Goal: Transaction & Acquisition: Download file/media

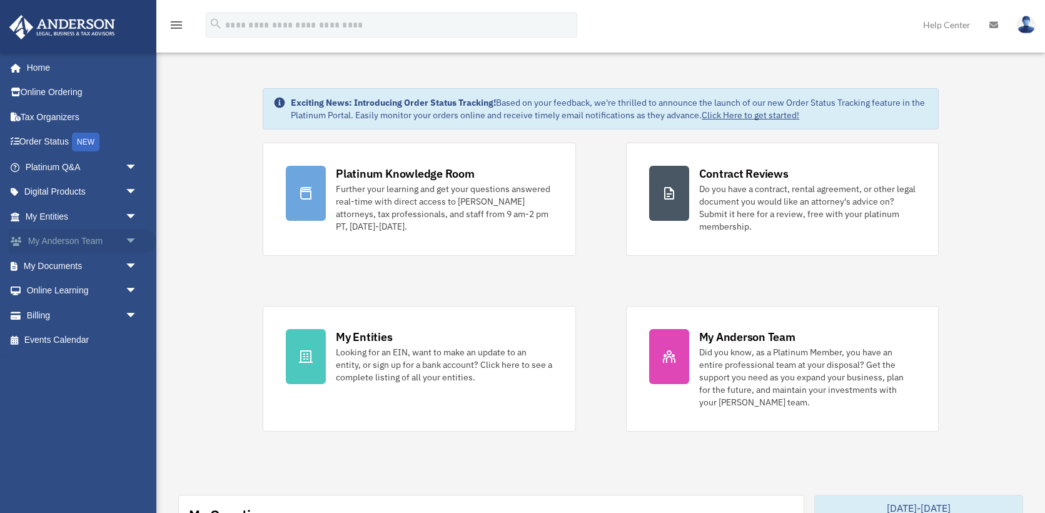
click at [126, 238] on span "arrow_drop_down" at bounding box center [137, 242] width 25 height 26
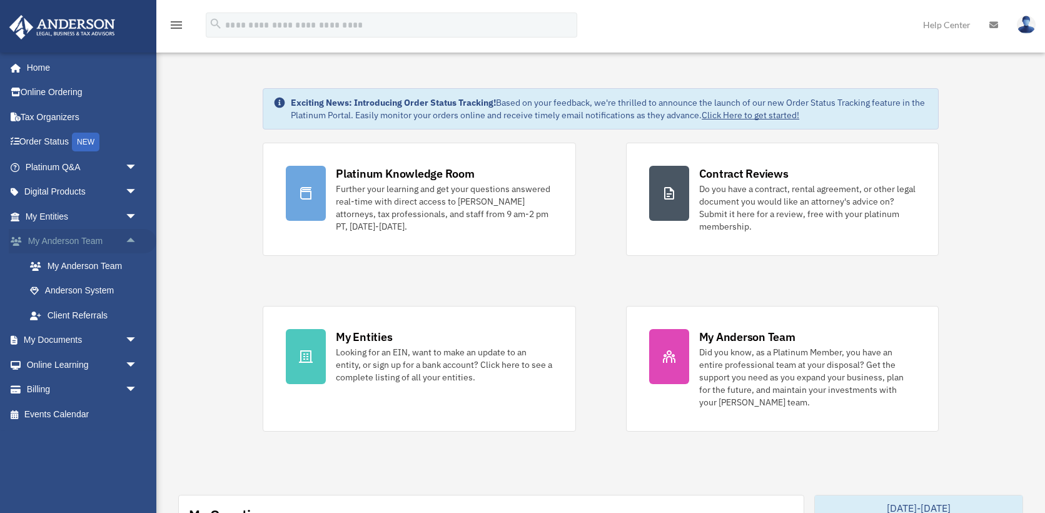
click at [126, 238] on span "arrow_drop_up" at bounding box center [137, 242] width 25 height 26
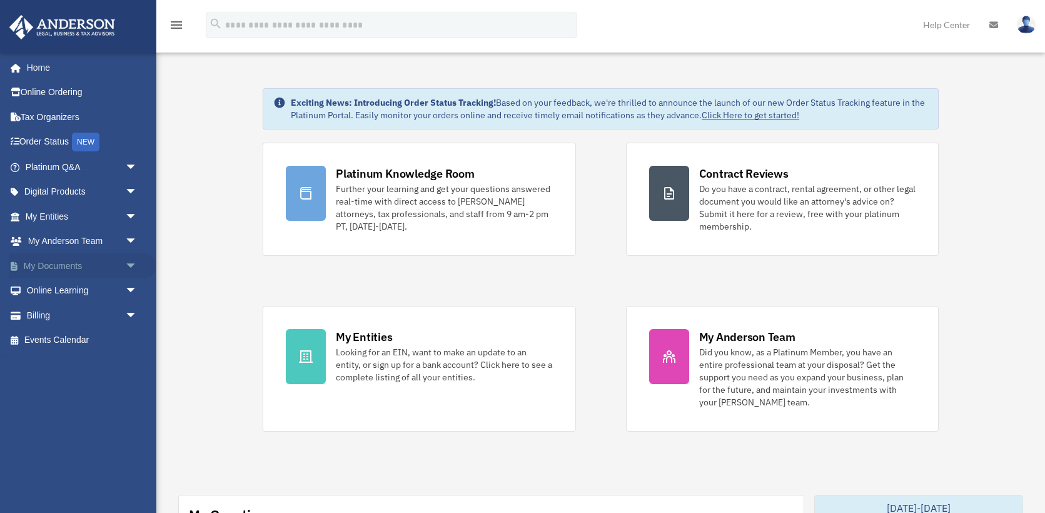
click at [128, 263] on span "arrow_drop_down" at bounding box center [137, 266] width 25 height 26
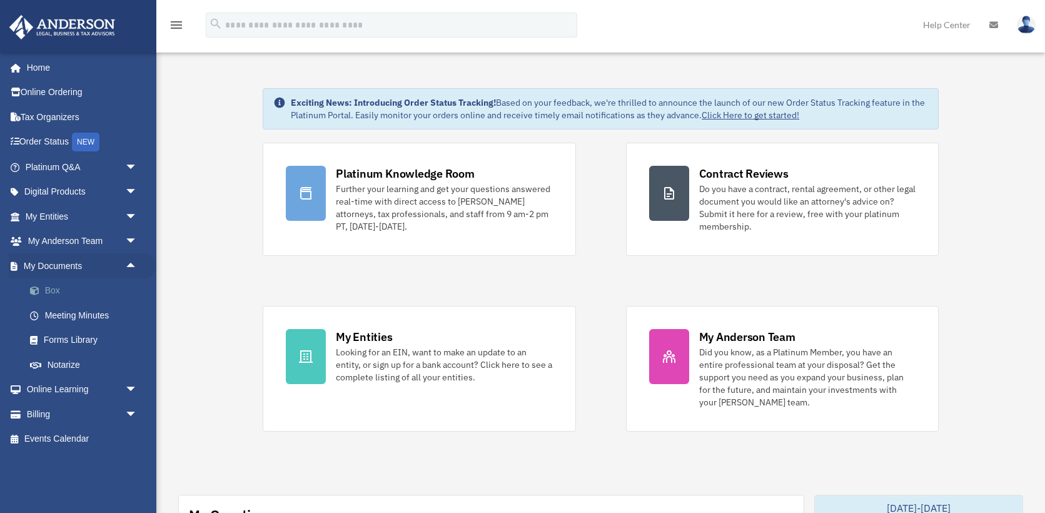
click at [53, 289] on link "Box" at bounding box center [87, 290] width 139 height 25
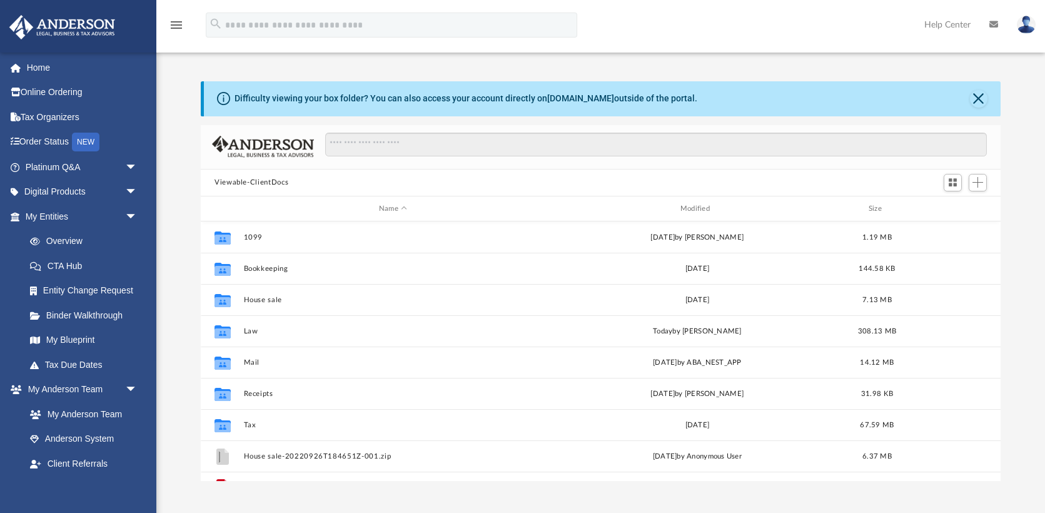
scroll to position [284, 800]
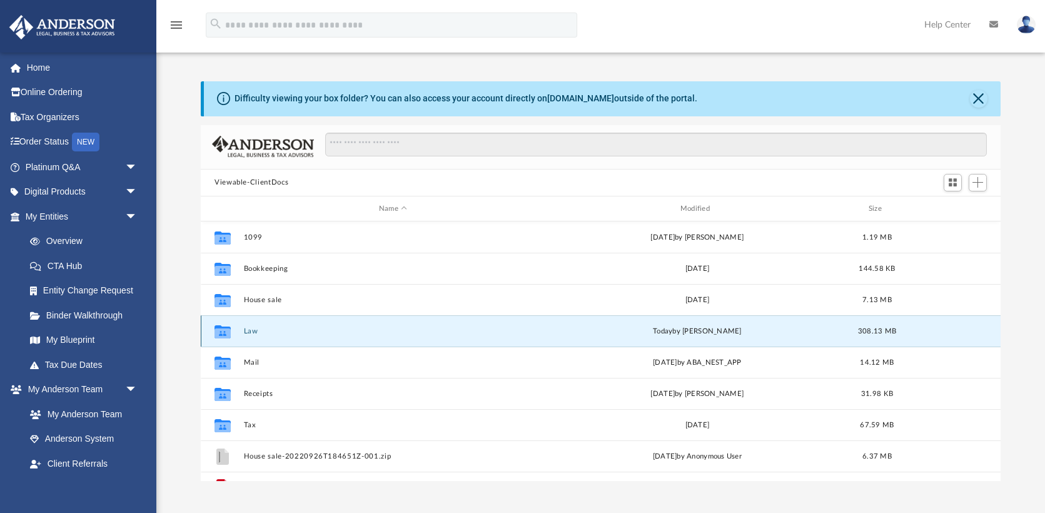
click at [246, 331] on button "Law" at bounding box center [393, 331] width 299 height 8
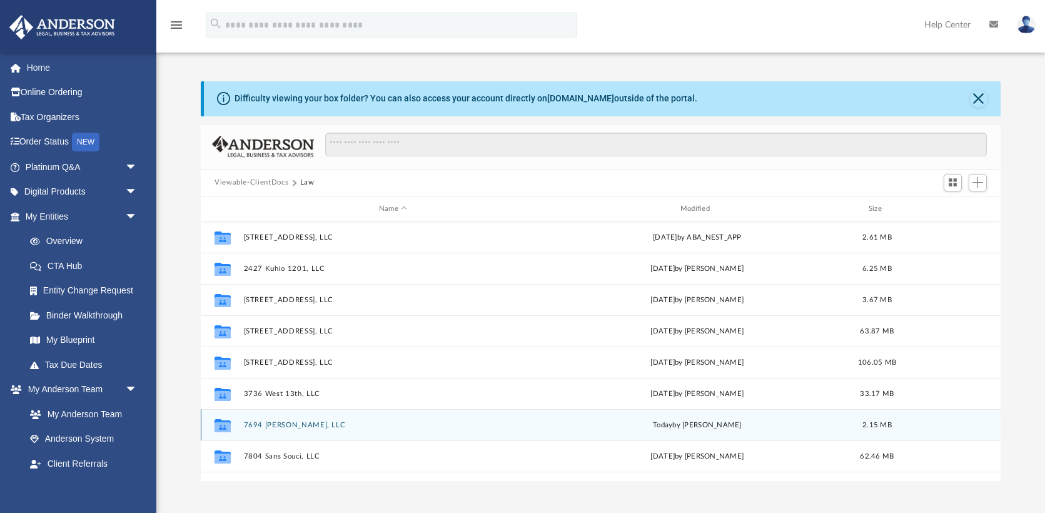
click at [279, 432] on div "Collaborated Folder 7694 [PERSON_NAME], LLC [DATE] by [PERSON_NAME] 2.15 MB" at bounding box center [601, 424] width 800 height 31
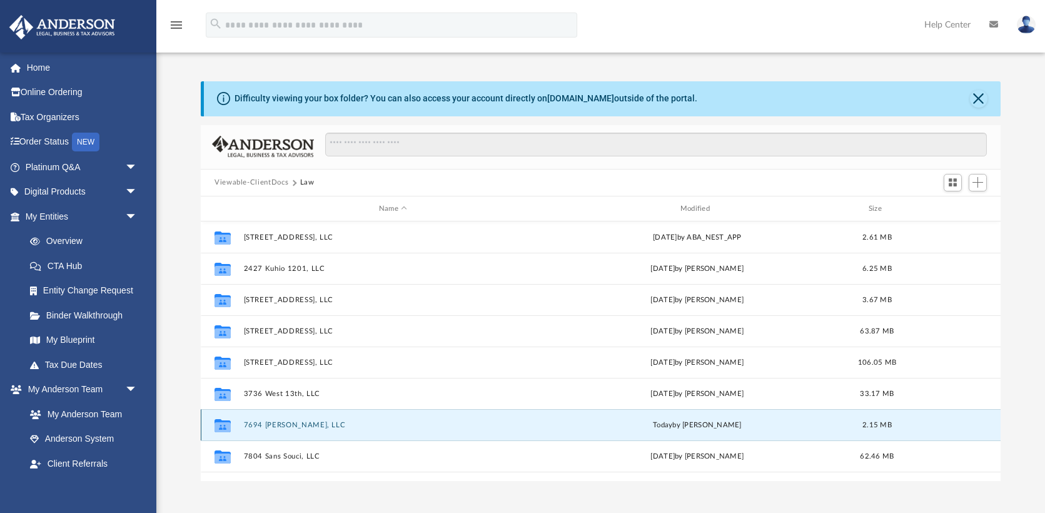
click at [291, 427] on button "7694 [PERSON_NAME], LLC" at bounding box center [393, 425] width 299 height 8
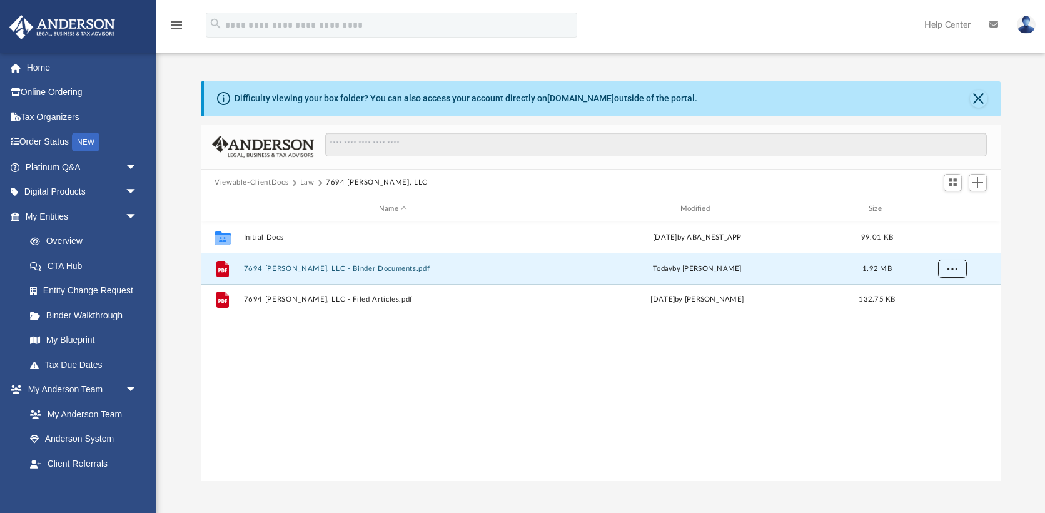
click at [951, 270] on span "More options" at bounding box center [952, 268] width 10 height 7
click at [935, 312] on li "Download" at bounding box center [940, 313] width 36 height 13
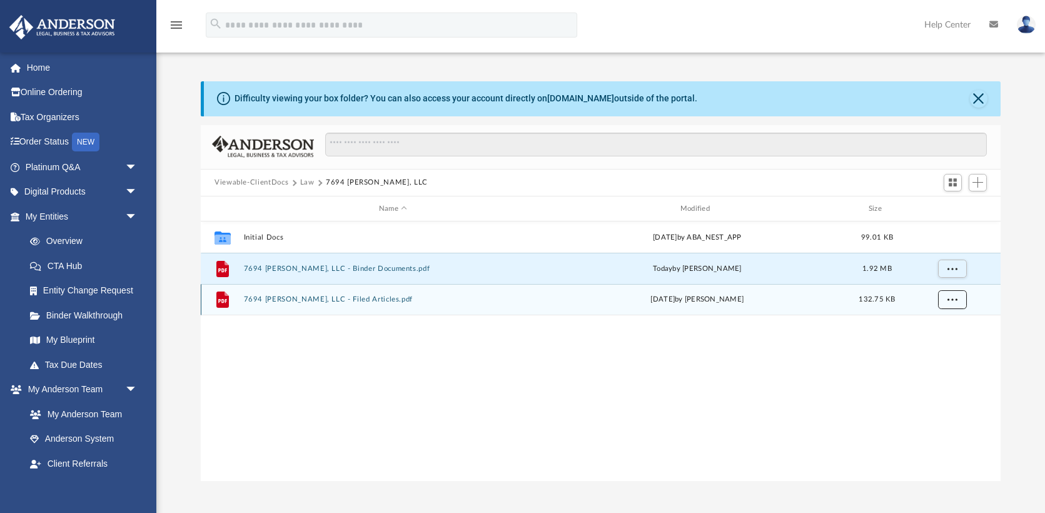
click at [957, 299] on button "More options" at bounding box center [952, 300] width 29 height 19
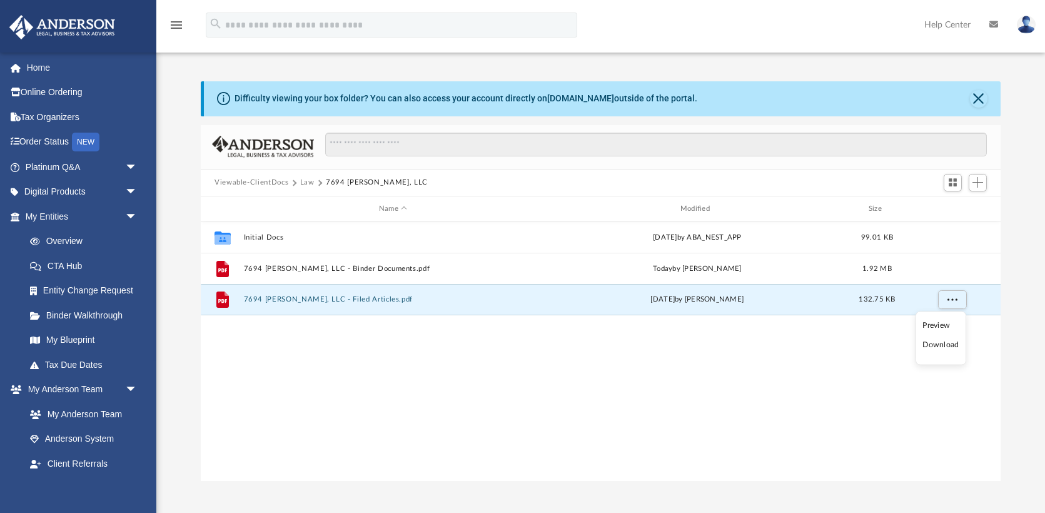
click at [943, 349] on li "Download" at bounding box center [940, 344] width 36 height 13
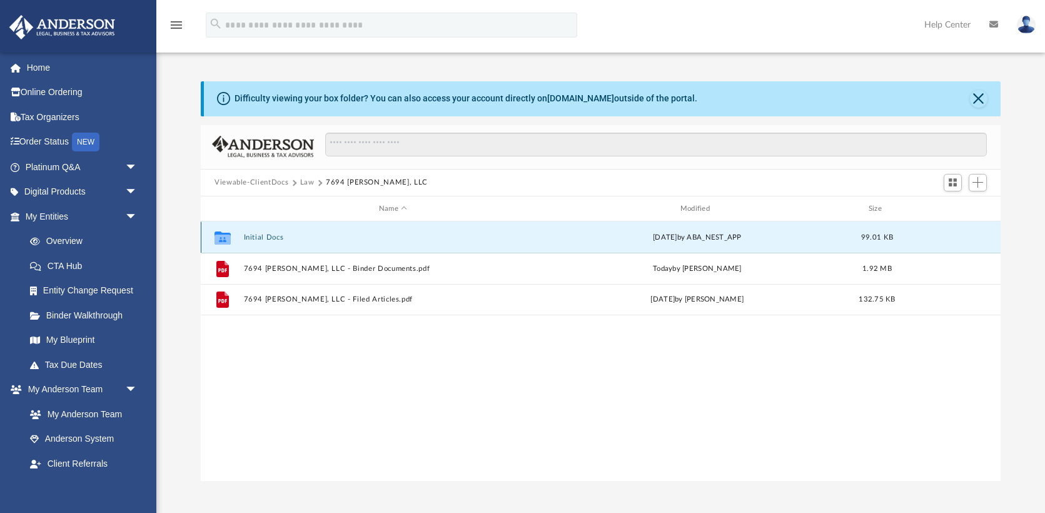
click at [268, 236] on button "Initial Docs" at bounding box center [393, 237] width 299 height 8
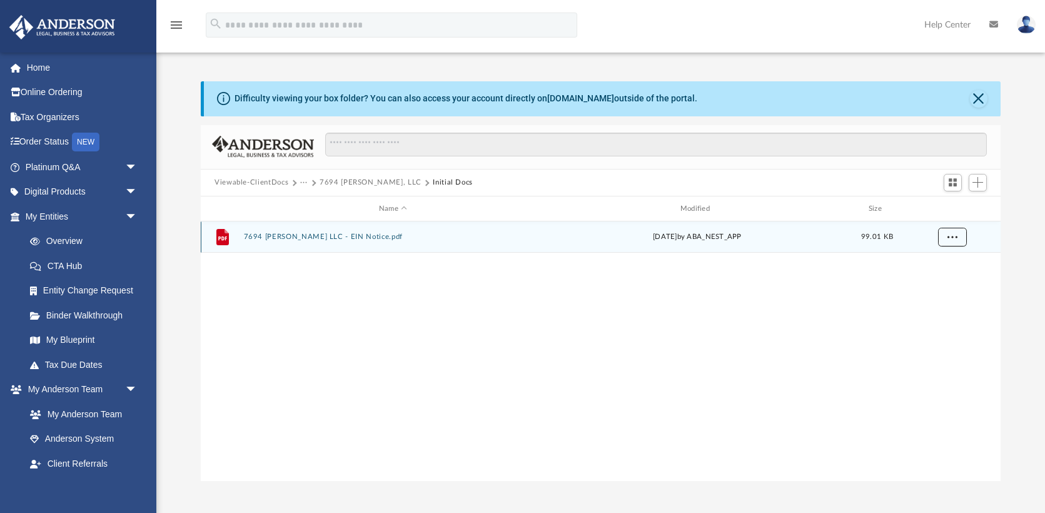
click at [948, 234] on span "More options" at bounding box center [952, 236] width 10 height 7
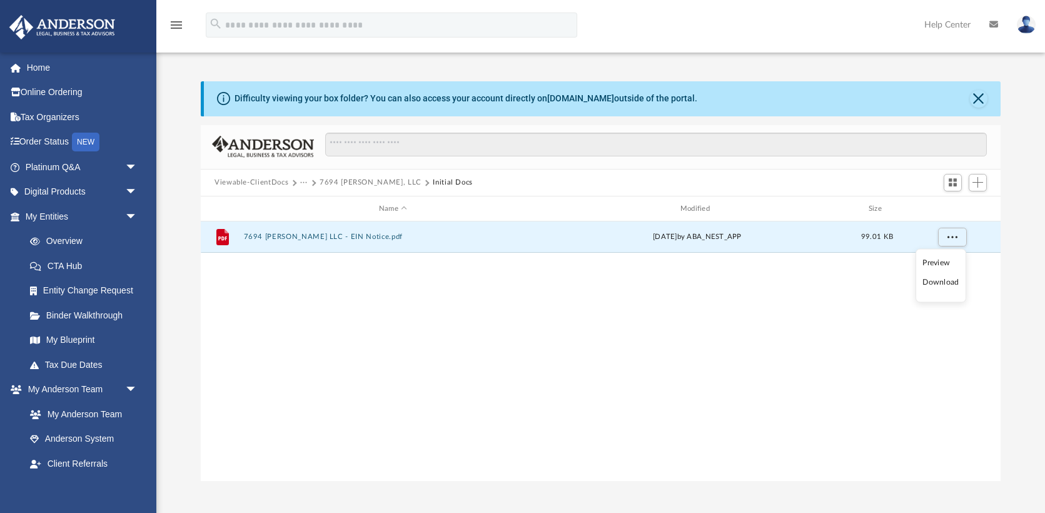
click at [932, 282] on li "Download" at bounding box center [940, 282] width 36 height 13
